Goal: Task Accomplishment & Management: Manage account settings

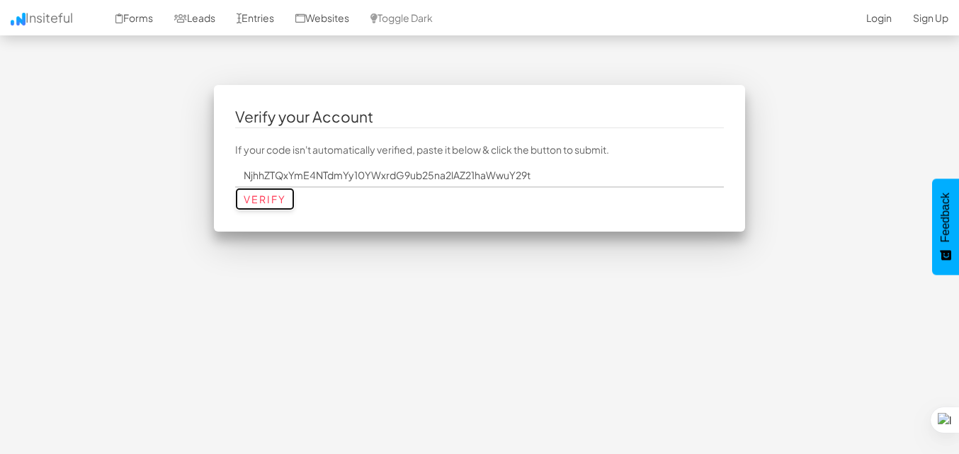
click at [257, 201] on input "Verify" at bounding box center [265, 199] width 60 height 23
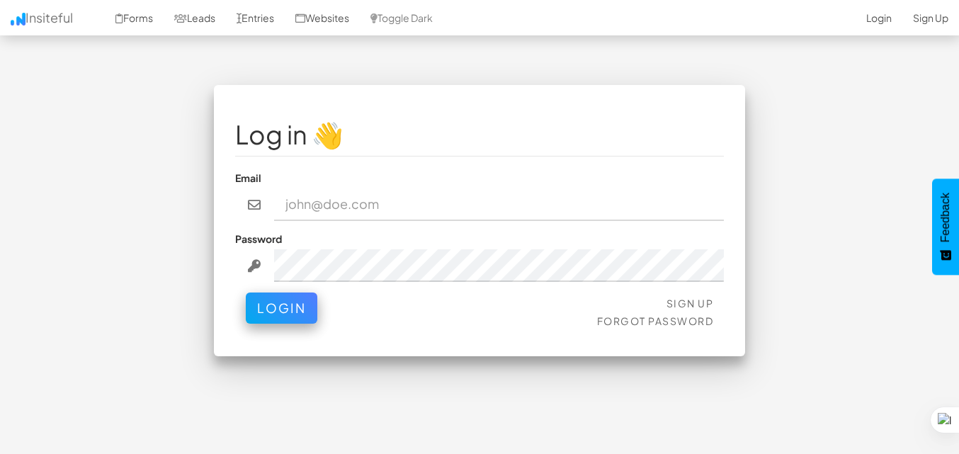
click at [326, 205] on input "email" at bounding box center [499, 204] width 451 height 33
type input "talktonongki@gmail.com"
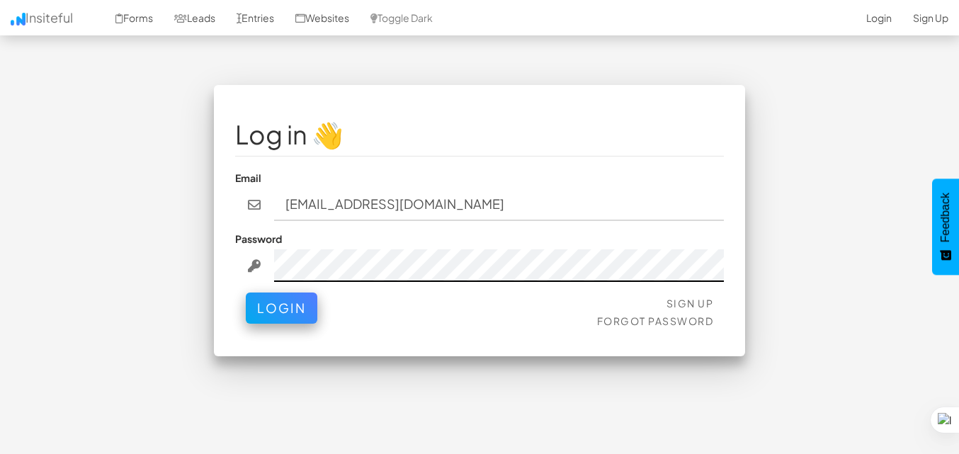
click at [246, 293] on button "Login" at bounding box center [282, 308] width 72 height 31
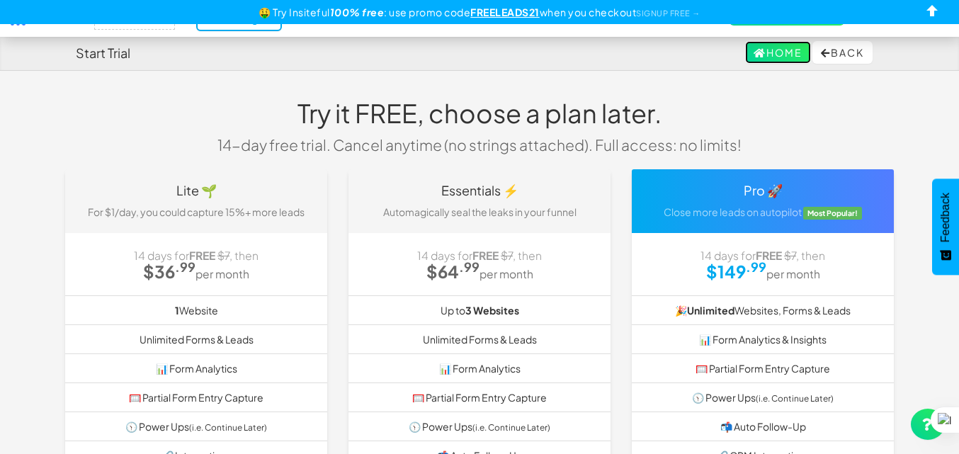
click at [771, 55] on link "Home" at bounding box center [778, 52] width 66 height 23
click at [779, 58] on link "Home" at bounding box center [778, 52] width 66 height 23
click at [762, 57] on link "Home" at bounding box center [778, 52] width 66 height 23
click at [526, 17] on u "FREELEADS21" at bounding box center [504, 12] width 69 height 13
click at [525, 9] on u "FREELEADS21" at bounding box center [504, 12] width 69 height 13
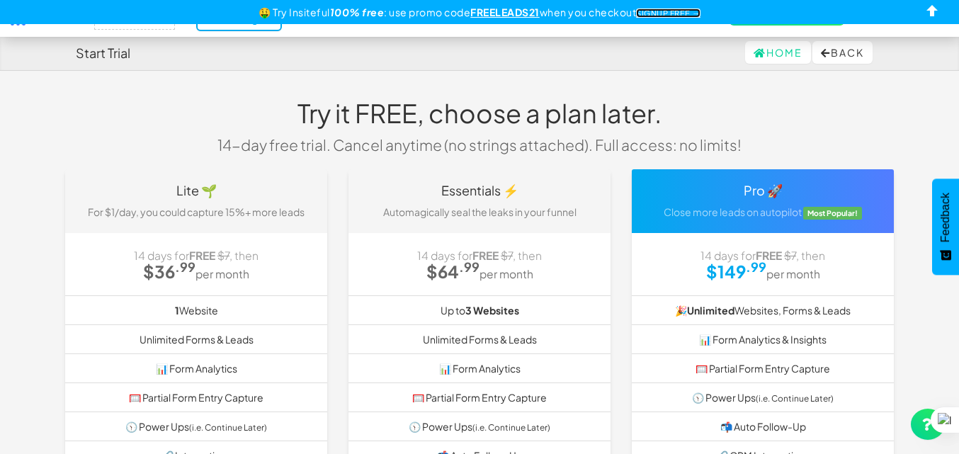
click at [676, 16] on link "SIGNUP FREE →" at bounding box center [668, 13] width 64 height 9
click at [682, 13] on link "SIGNUP FREE →" at bounding box center [668, 13] width 64 height 9
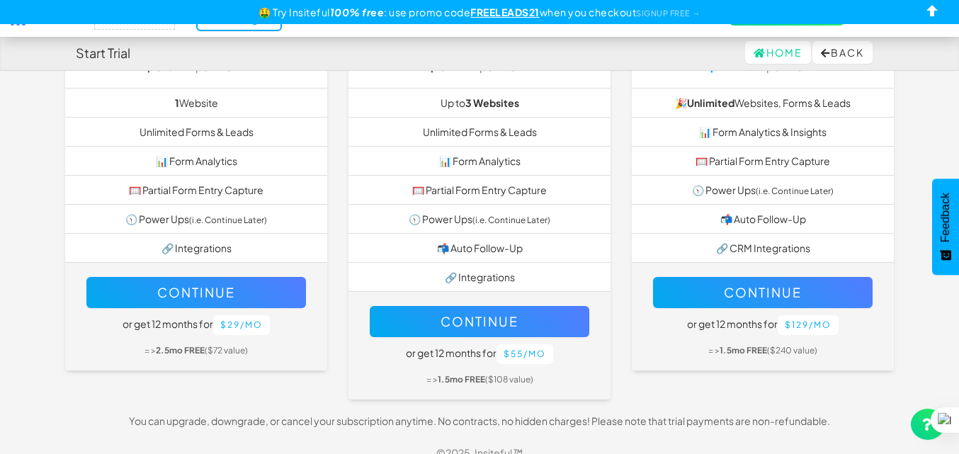
scroll to position [224, 0]
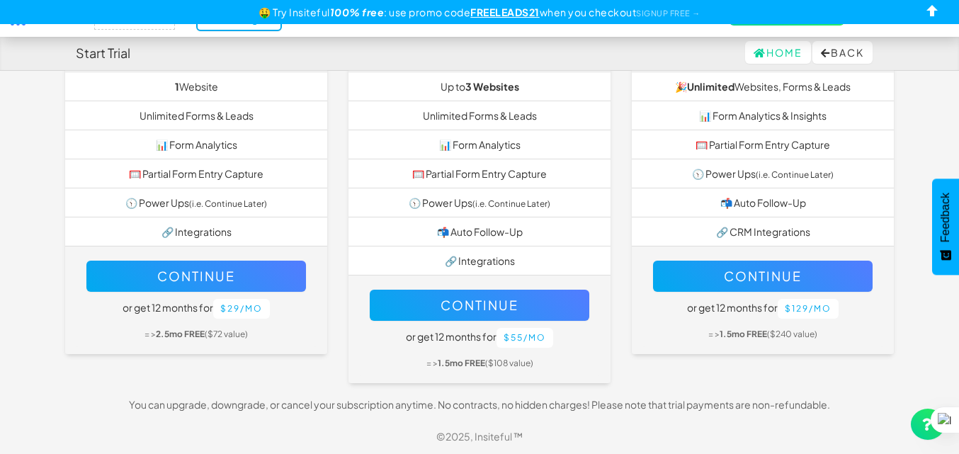
click at [406, 184] on li "🥅 Partial Form Entry Capture" at bounding box center [480, 174] width 262 height 30
click at [388, 178] on li "🥅 Partial Form Entry Capture" at bounding box center [480, 174] width 262 height 30
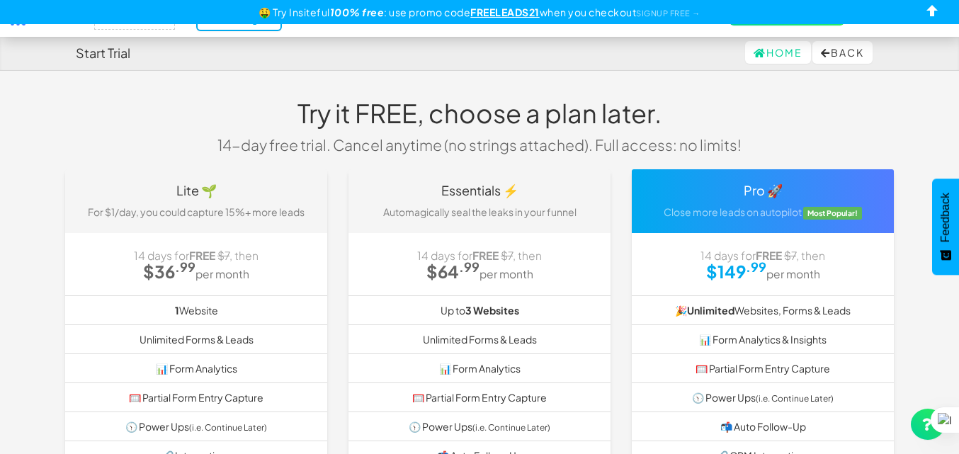
scroll to position [213, 0]
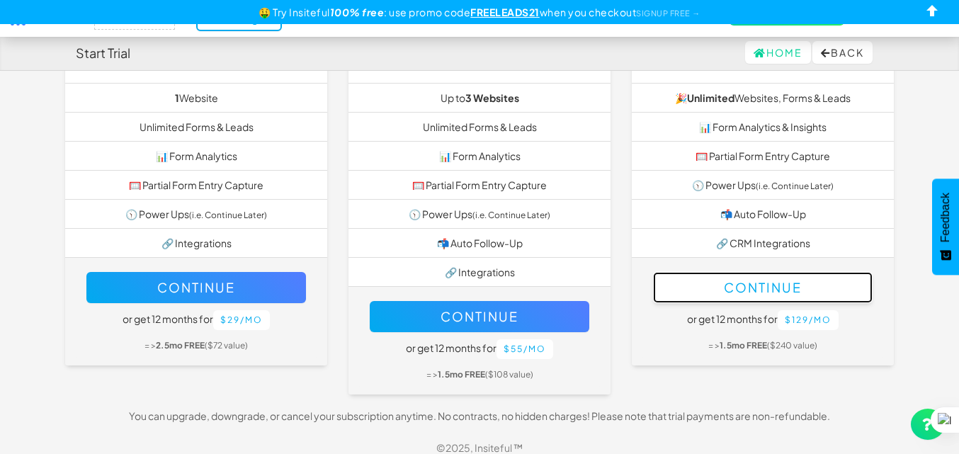
click at [694, 286] on button "Continue" at bounding box center [763, 287] width 220 height 31
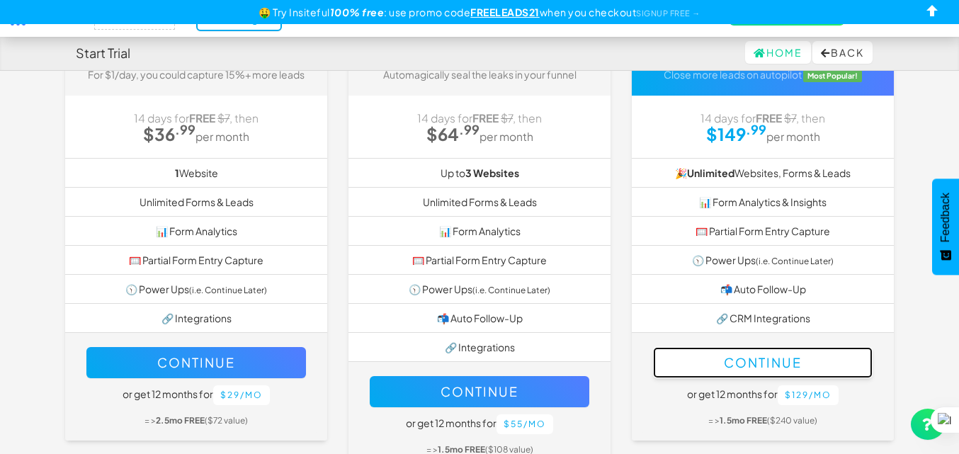
scroll to position [0, 0]
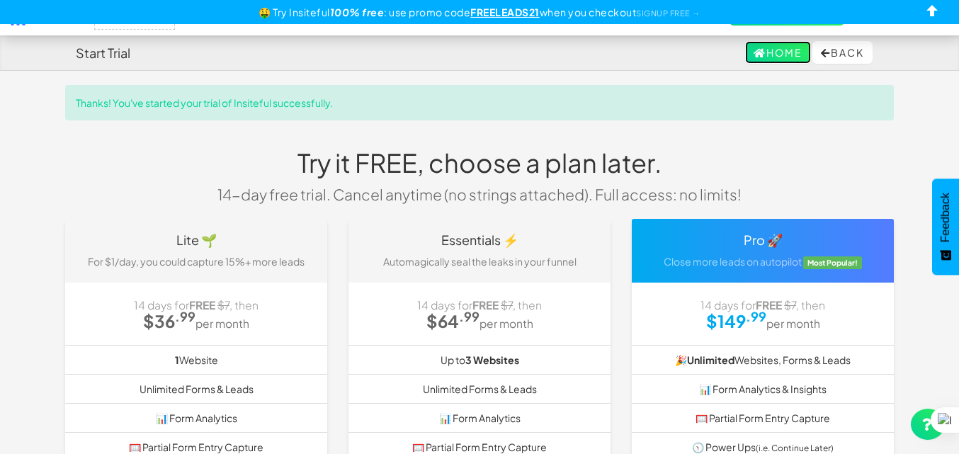
click at [765, 51] on link "Home" at bounding box center [778, 52] width 66 height 23
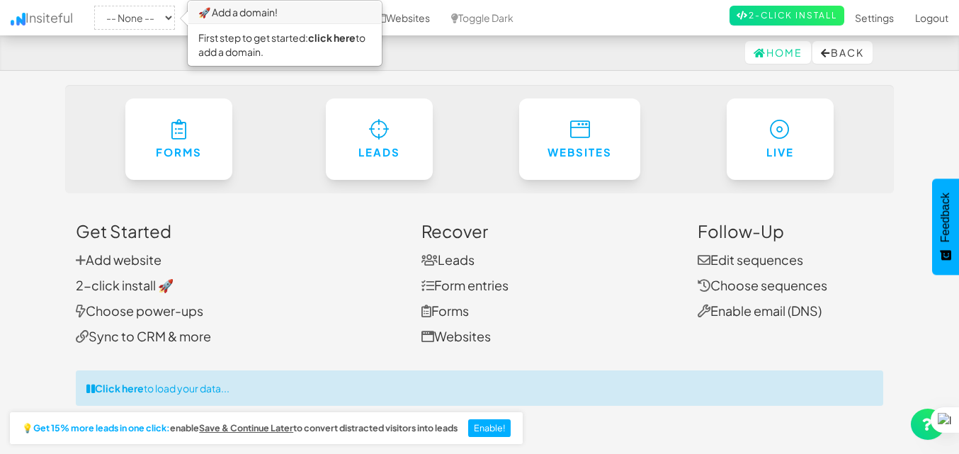
click at [120, 53] on div "Home Back" at bounding box center [480, 52] width 808 height 34
click at [410, 45] on div "Home Back" at bounding box center [480, 52] width 808 height 34
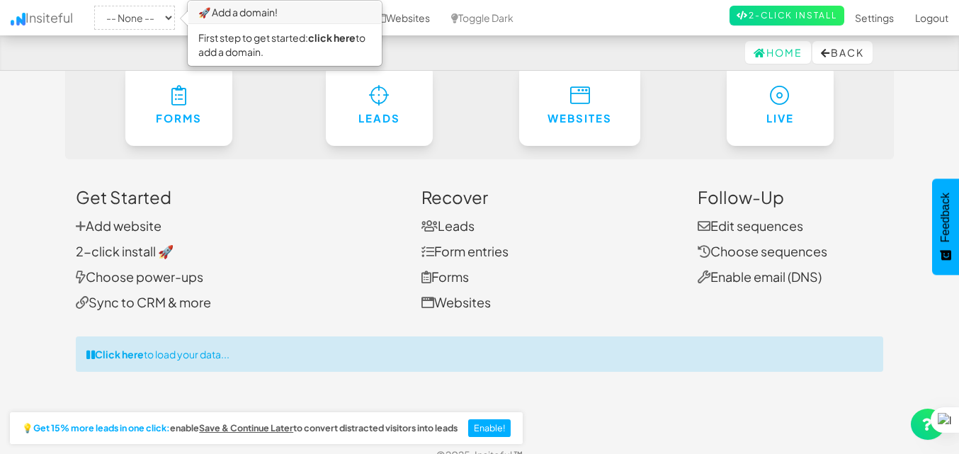
scroll to position [52, 0]
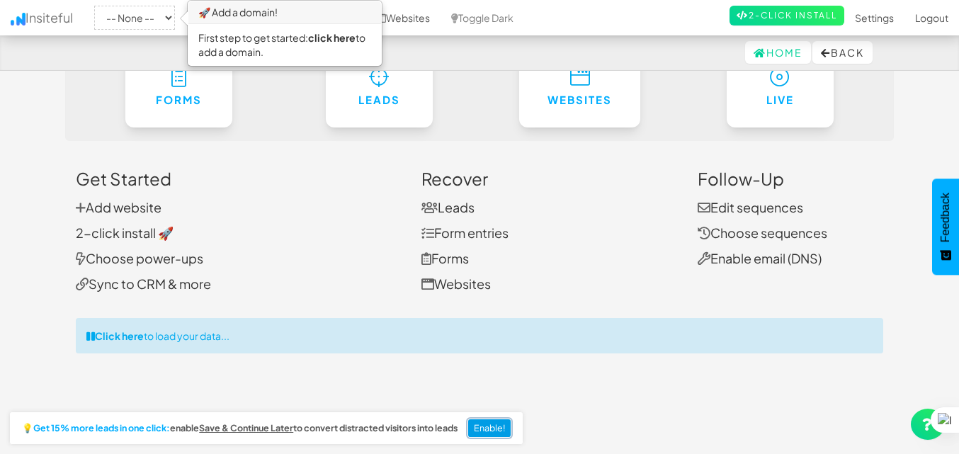
click at [502, 427] on button "Enable!" at bounding box center [489, 428] width 43 height 18
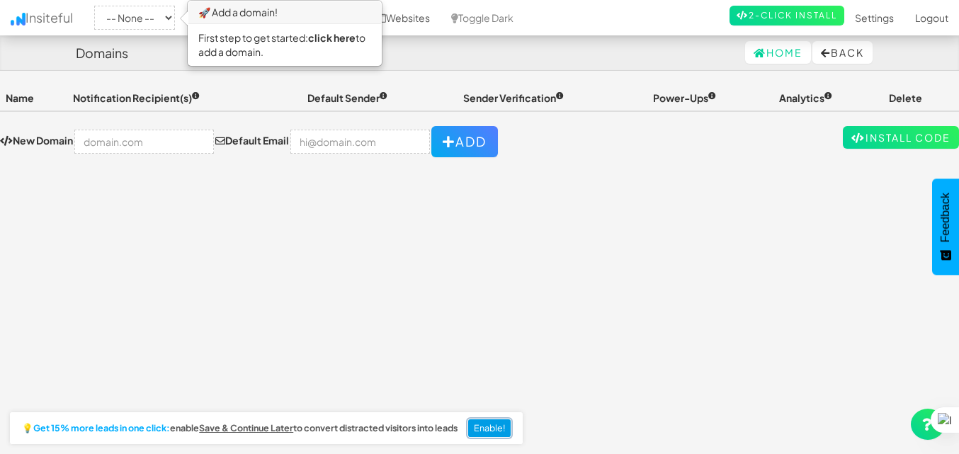
click at [499, 430] on button "Enable!" at bounding box center [489, 428] width 43 height 18
click at [800, 108] on th "Analytics" at bounding box center [829, 98] width 110 height 26
click at [864, 23] on link "Settings" at bounding box center [875, 17] width 60 height 35
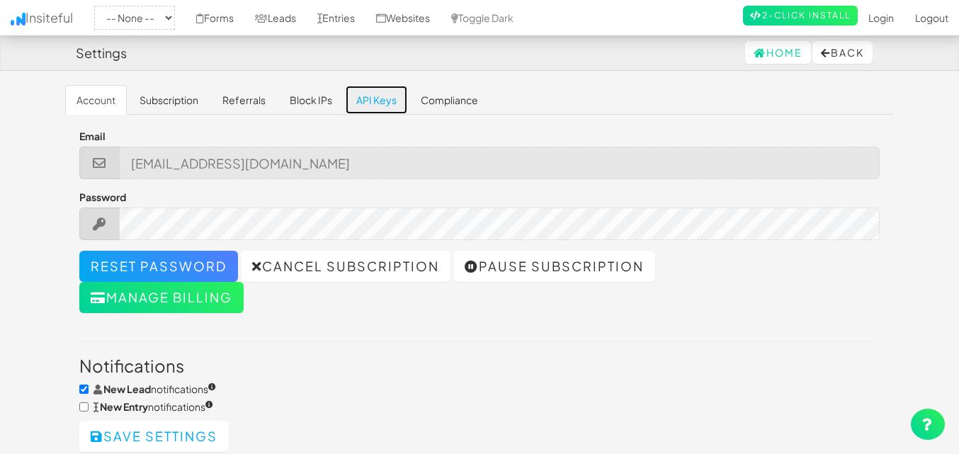
click at [385, 101] on link "API Keys" at bounding box center [376, 100] width 63 height 30
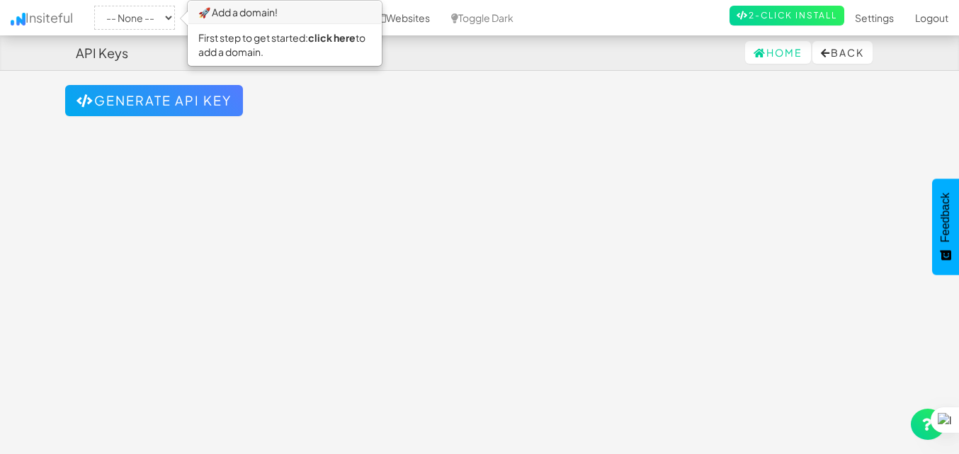
click at [181, 119] on div "Toggle navigation Insiteful -- None -- 🚀 Add a domain! First step to get starte…" at bounding box center [479, 278] width 829 height 386
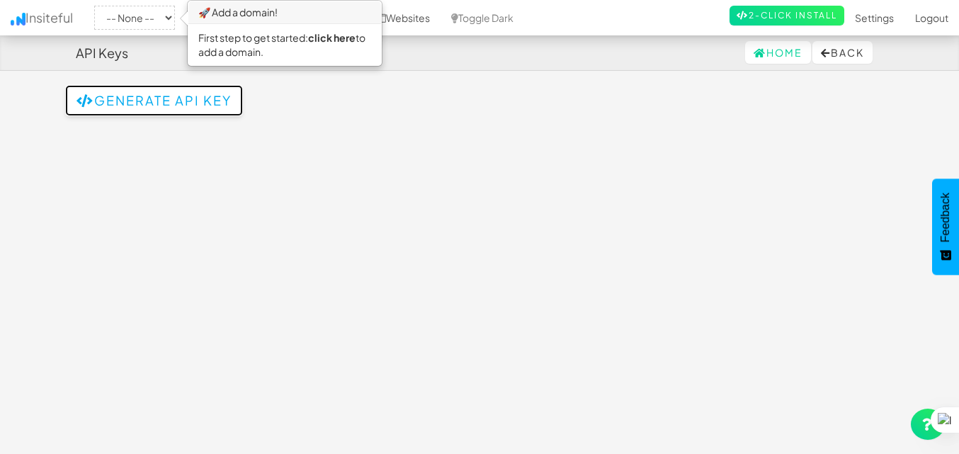
click at [190, 105] on button "Generate API Key" at bounding box center [154, 100] width 178 height 31
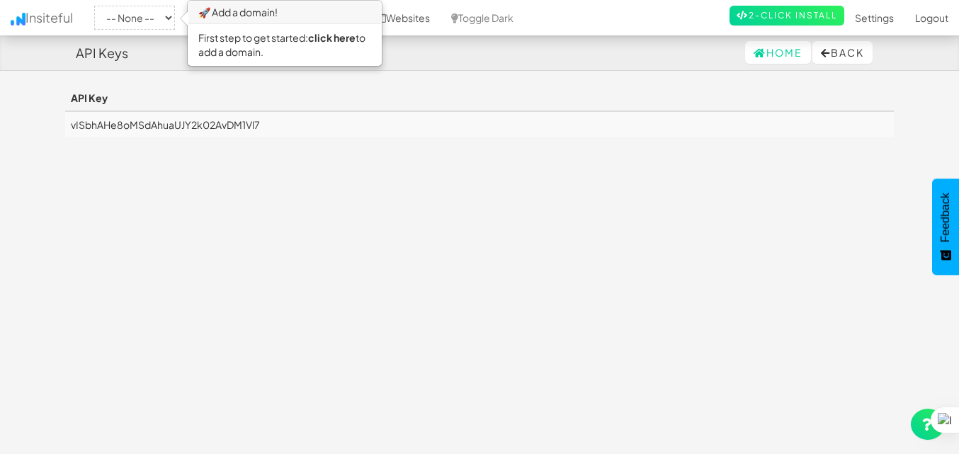
click at [269, 126] on td "vISbhAHe8oMSdAhuaUJY2k02AvDM1Vl7" at bounding box center [479, 124] width 829 height 26
drag, startPoint x: 235, startPoint y: 121, endPoint x: 71, endPoint y: 129, distance: 164.6
click at [71, 129] on td "vISbhAHe8oMSdAhuaUJY2k02AvDM1Vl7" at bounding box center [479, 124] width 829 height 26
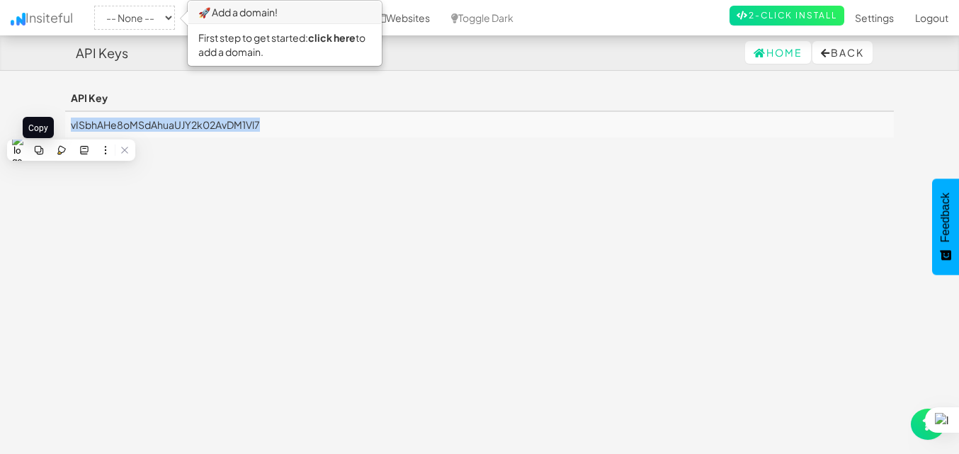
click at [47, 154] on button at bounding box center [39, 150] width 18 height 18
